Goal: Transaction & Acquisition: Book appointment/travel/reservation

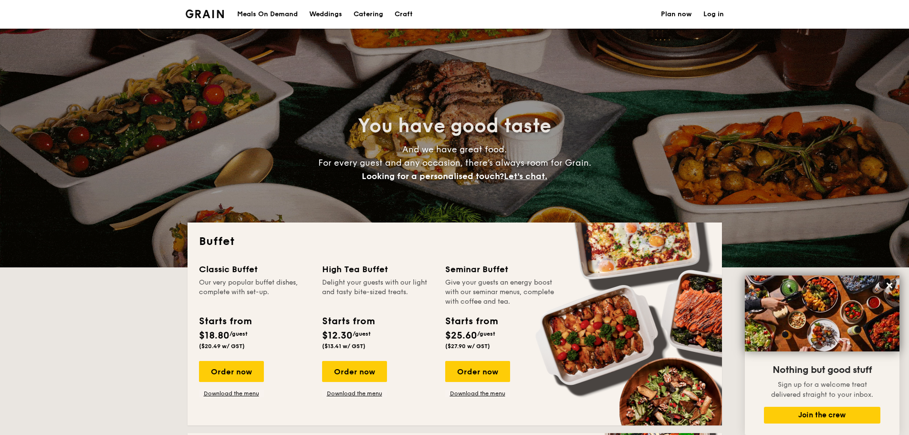
select select
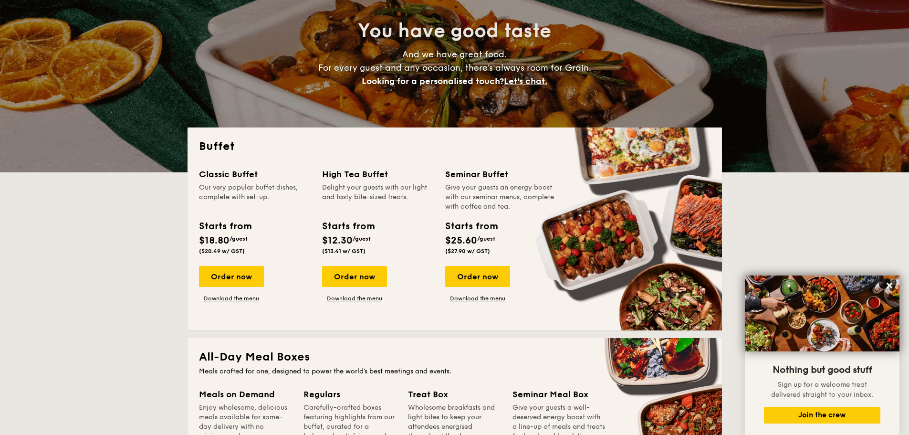
scroll to position [95, 0]
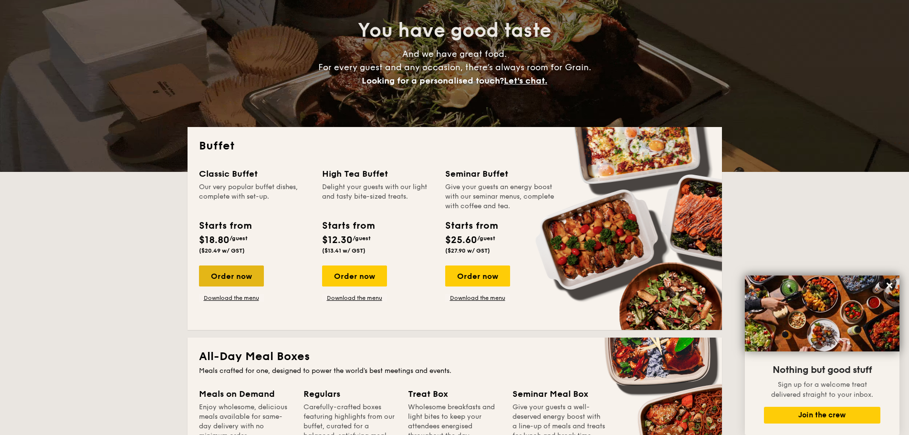
click at [245, 272] on div "Order now" at bounding box center [231, 275] width 65 height 21
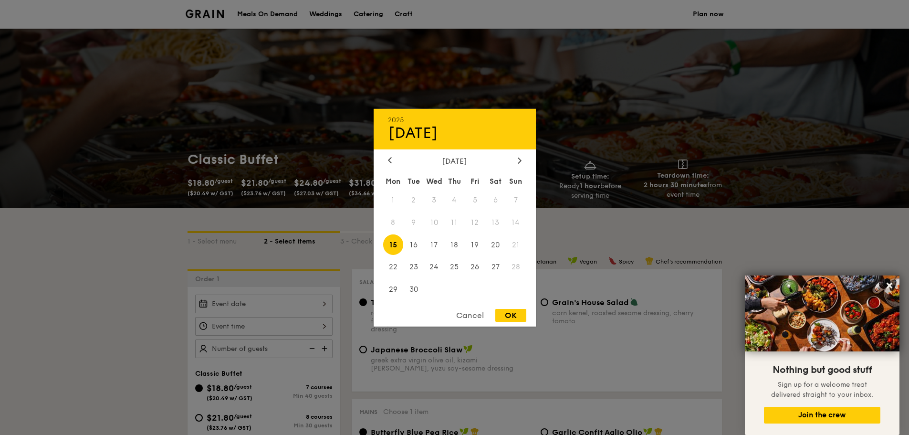
click at [323, 302] on div "2025 Sep [DATE] Tue Wed Thu Fri Sat Sun 1 2 3 4 5 6 7 8 9 10 11 12 13 14 15 16 …" at bounding box center [263, 303] width 137 height 19
click at [479, 268] on span "26" at bounding box center [475, 267] width 21 height 21
click at [511, 319] on div "OK" at bounding box center [510, 315] width 31 height 13
type input "[DATE]"
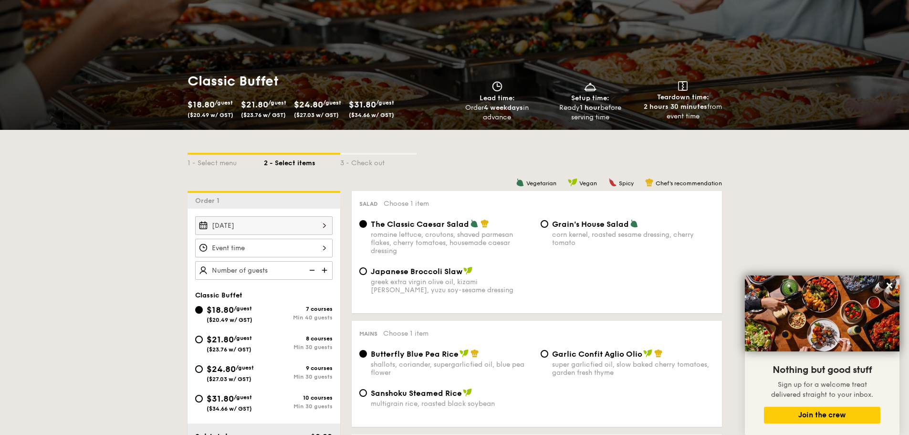
scroll to position [95, 0]
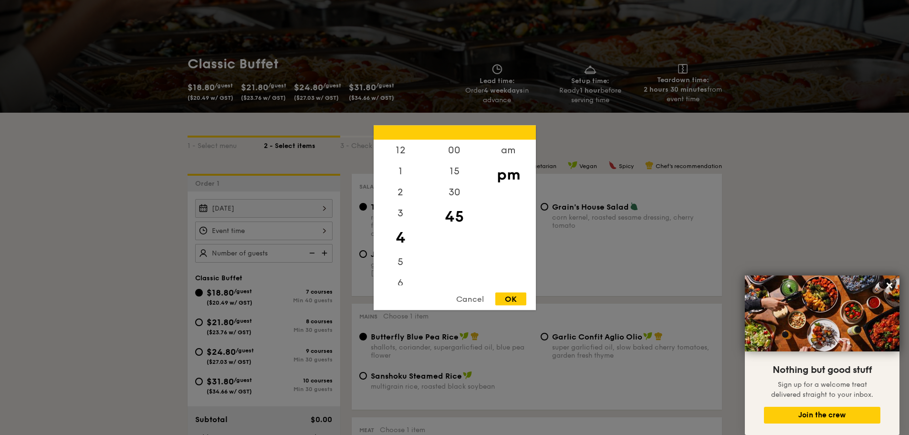
click at [324, 230] on div "12 1 2 3 4 5 6 7 8 9 10 11 00 15 30 45 am pm Cancel OK" at bounding box center [263, 230] width 137 height 19
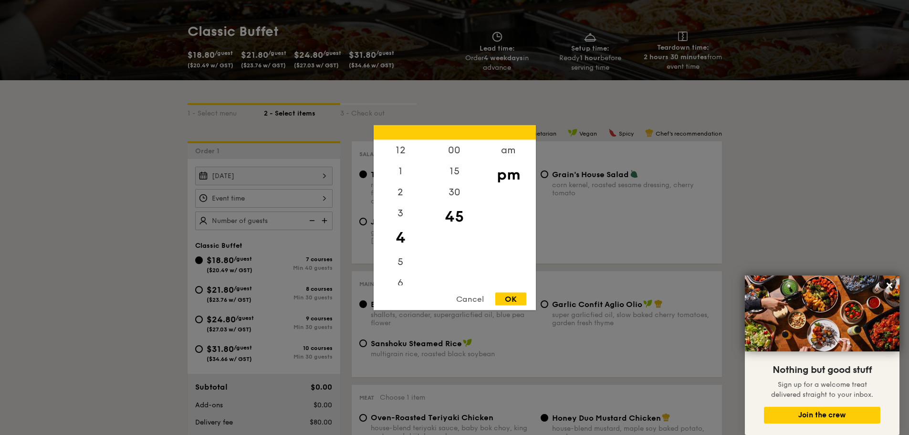
scroll to position [143, 0]
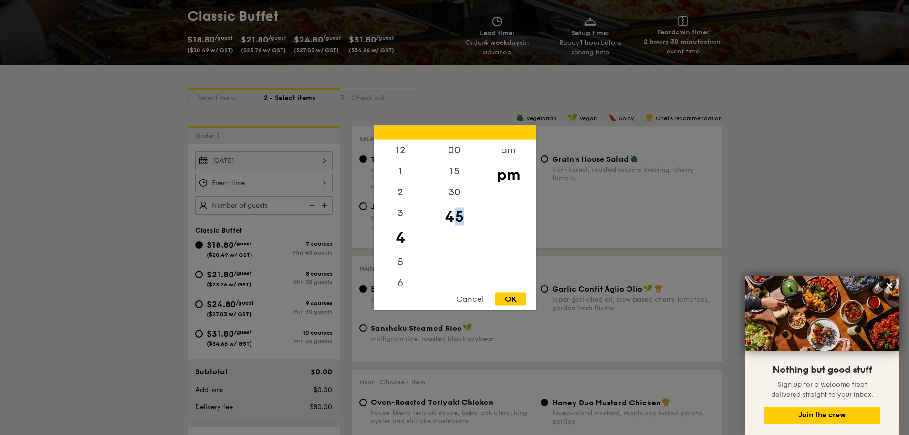
drag, startPoint x: 462, startPoint y: 209, endPoint x: 458, endPoint y: 236, distance: 27.0
click at [458, 239] on div "00 15 30 45" at bounding box center [454, 211] width 54 height 145
click at [457, 148] on div "00" at bounding box center [454, 153] width 54 height 28
click at [516, 179] on div "pm" at bounding box center [508, 174] width 54 height 28
click at [457, 158] on div "00" at bounding box center [454, 153] width 54 height 28
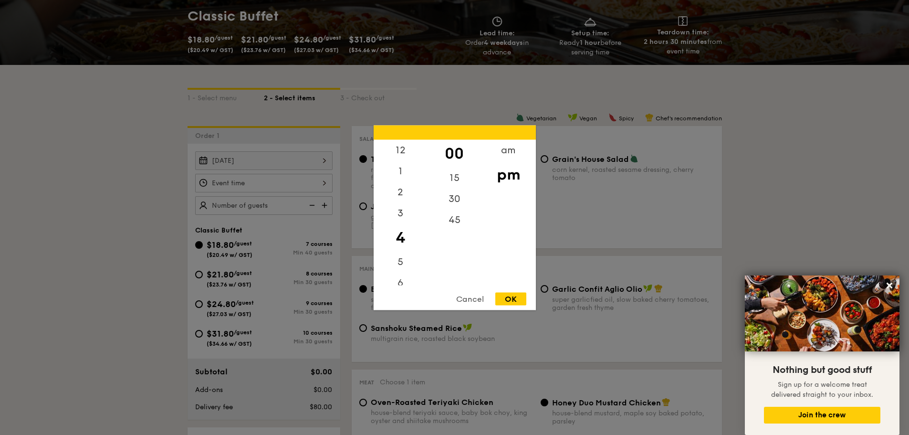
click at [518, 302] on div "OK" at bounding box center [510, 298] width 31 height 13
type input "4:00PM"
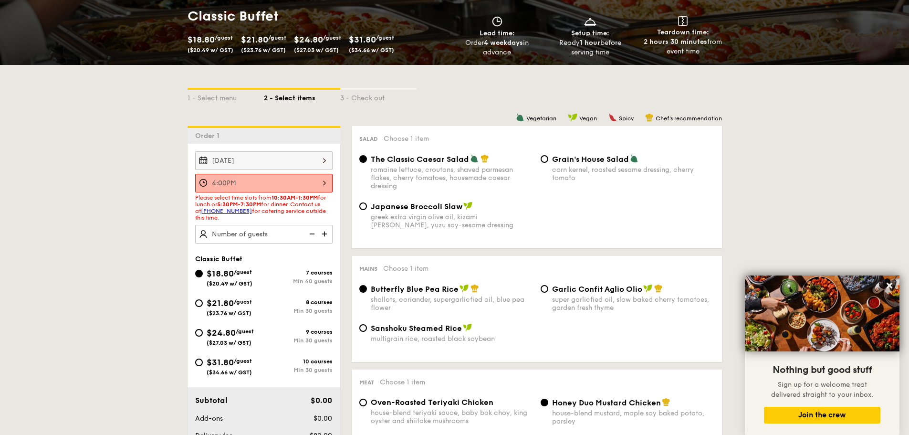
click at [309, 236] on img at bounding box center [311, 234] width 14 height 18
click at [324, 235] on img at bounding box center [325, 234] width 14 height 18
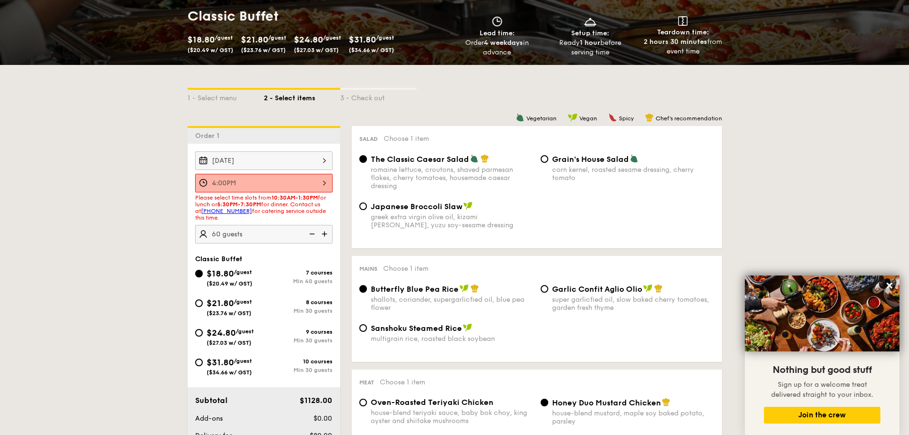
click at [311, 236] on img at bounding box center [311, 234] width 14 height 18
type input "40 guests"
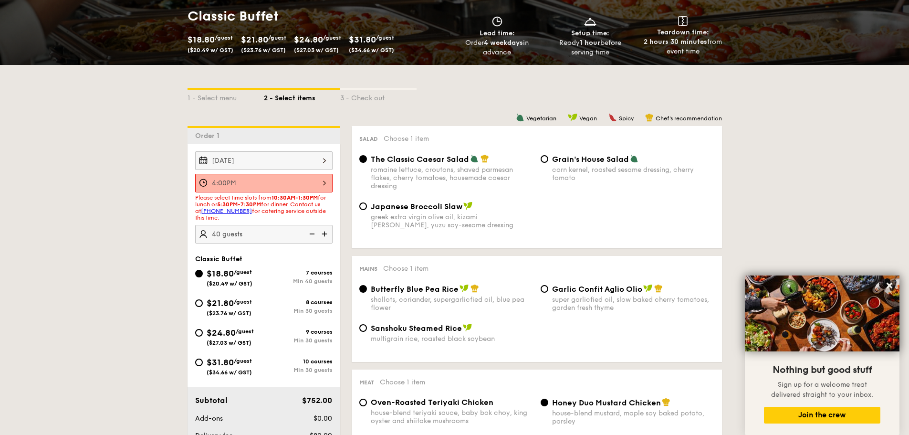
click at [311, 236] on img at bounding box center [311, 234] width 14 height 18
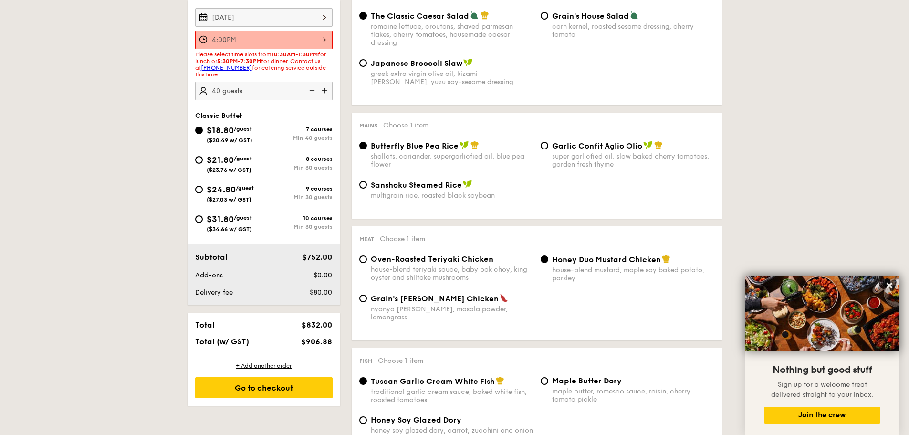
scroll to position [48, 0]
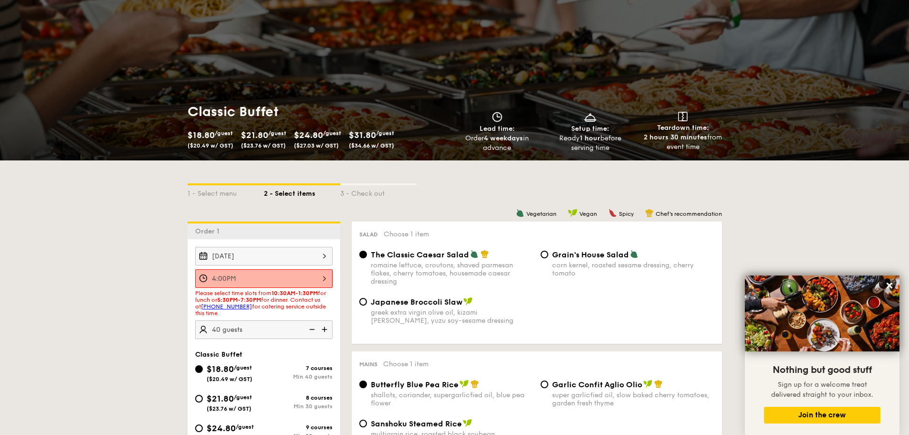
click at [287, 275] on div "4:00PM 12 1 2 3 4 5 6 7 8 9 10 11 00 15 30 45 am pm Cancel OK" at bounding box center [263, 278] width 137 height 19
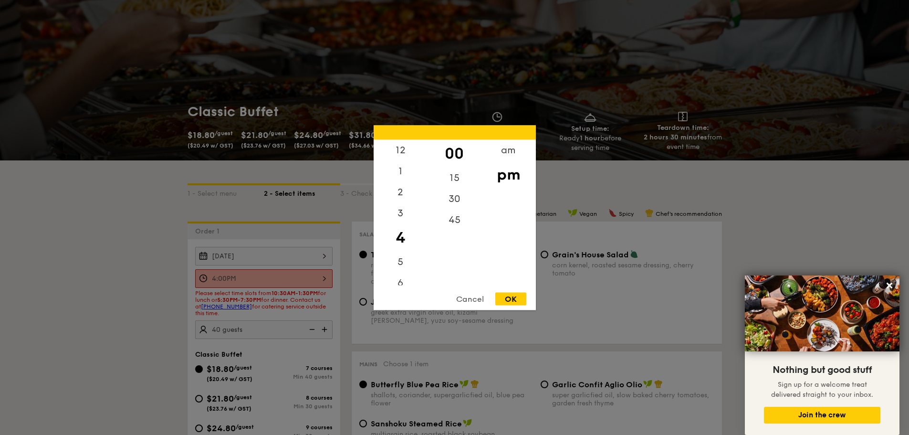
drag, startPoint x: 267, startPoint y: 217, endPoint x: 296, endPoint y: 218, distance: 29.1
click at [266, 218] on div at bounding box center [454, 217] width 909 height 435
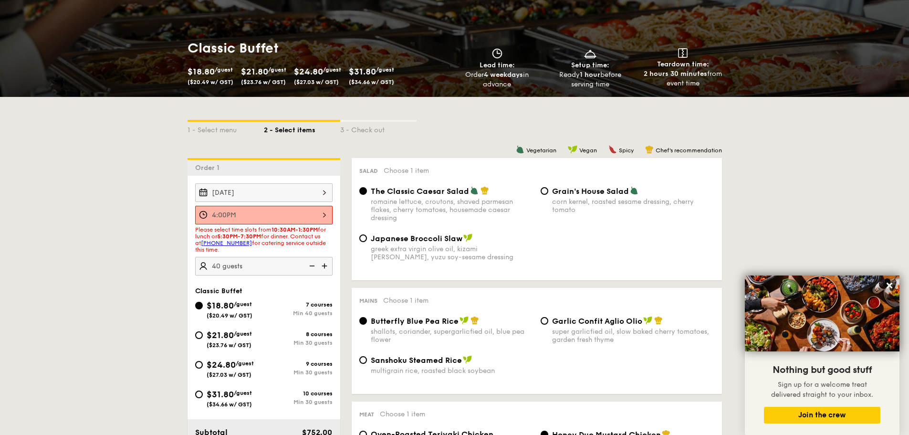
scroll to position [0, 0]
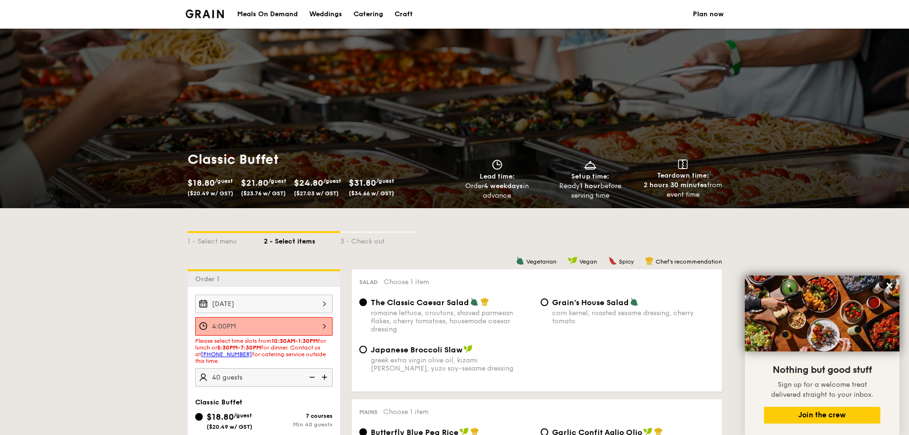
click at [201, 180] on span "$18.80" at bounding box center [200, 182] width 27 height 10
click at [207, 159] on h1 "Classic Buffet" at bounding box center [318, 159] width 263 height 17
select select
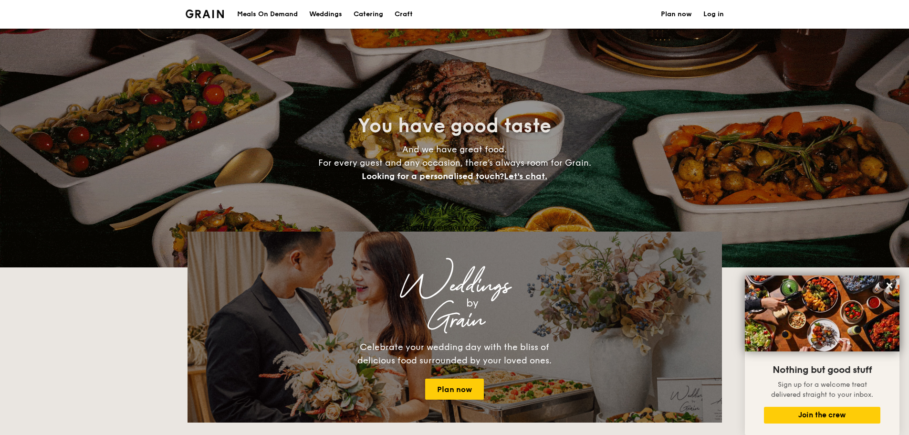
scroll to position [95, 0]
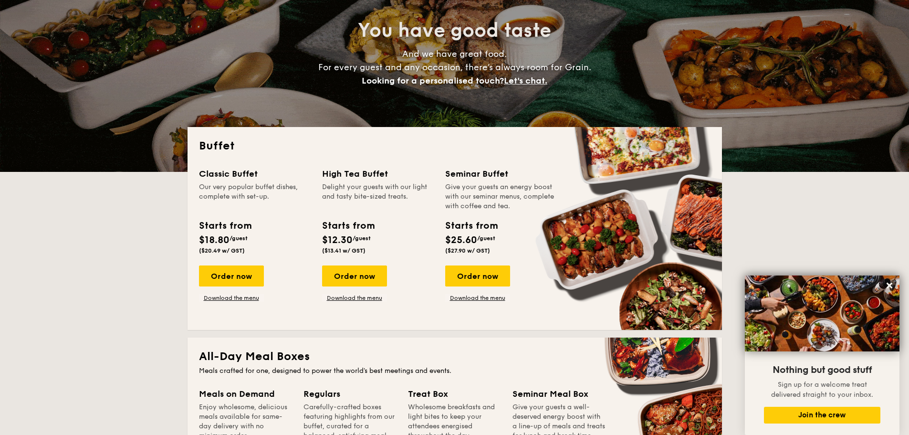
click at [227, 236] on span "$18.80" at bounding box center [214, 239] width 31 height 11
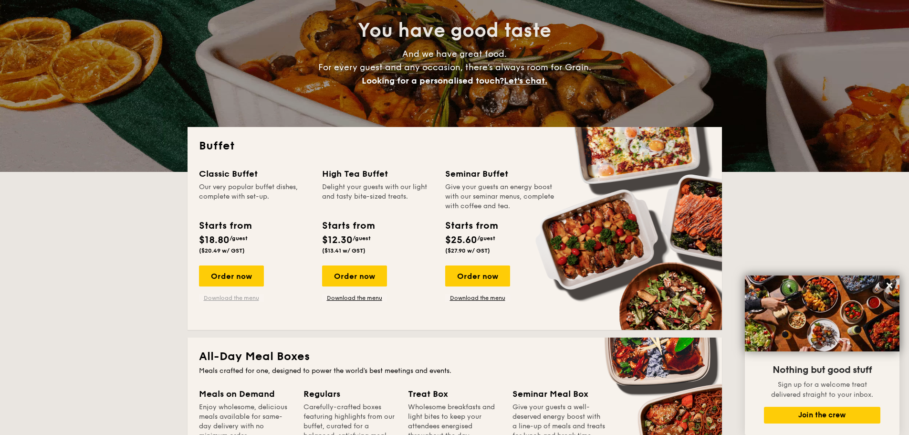
click at [229, 299] on link "Download the menu" at bounding box center [231, 298] width 65 height 8
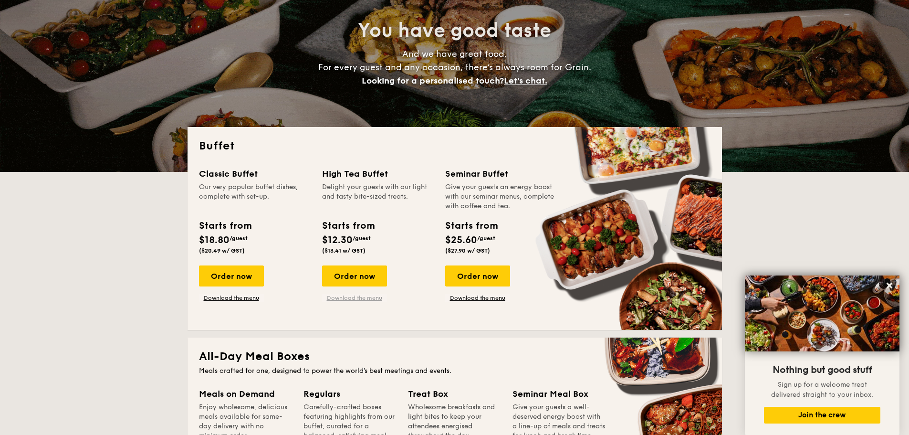
click at [370, 296] on link "Download the menu" at bounding box center [354, 298] width 65 height 8
